Goal: Transaction & Acquisition: Purchase product/service

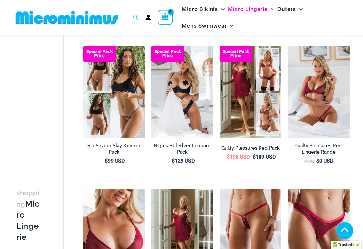
scroll to position [100, 0]
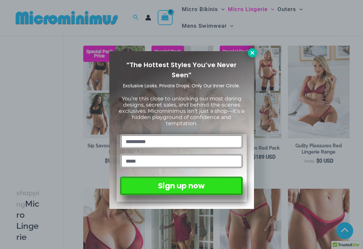
click at [251, 50] on icon at bounding box center [252, 53] width 6 height 6
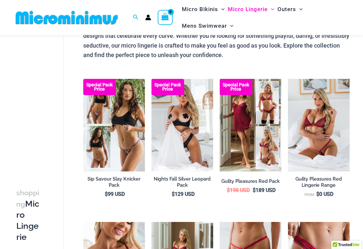
scroll to position [69, 0]
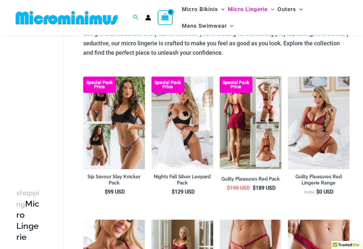
click at [260, 157] on img at bounding box center [251, 123] width 62 height 93
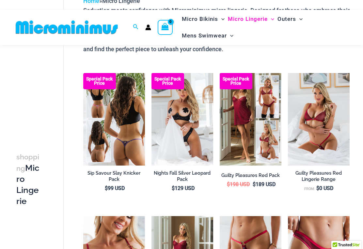
click at [121, 144] on img at bounding box center [114, 119] width 62 height 93
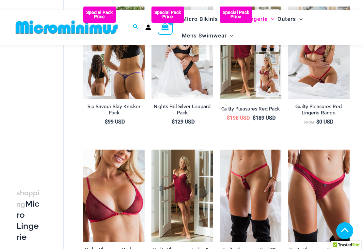
scroll to position [142, 0]
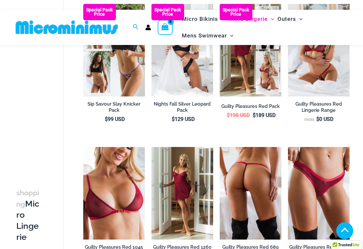
click at [274, 189] on img at bounding box center [251, 193] width 62 height 93
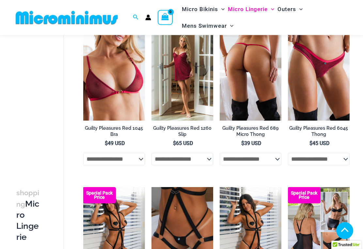
scroll to position [262, 0]
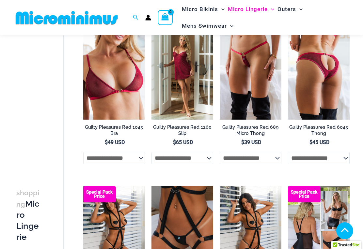
click at [333, 92] on img at bounding box center [319, 73] width 62 height 93
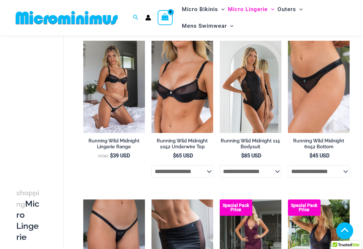
scroll to position [559, 0]
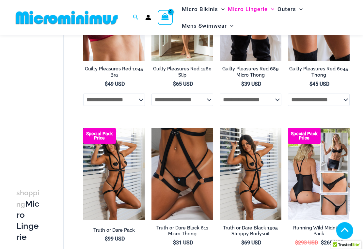
scroll to position [320, 0]
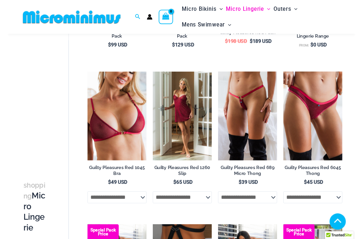
scroll to position [220, 0]
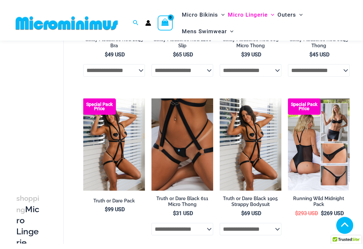
scroll to position [350, 0]
